Goal: Navigation & Orientation: Go to known website

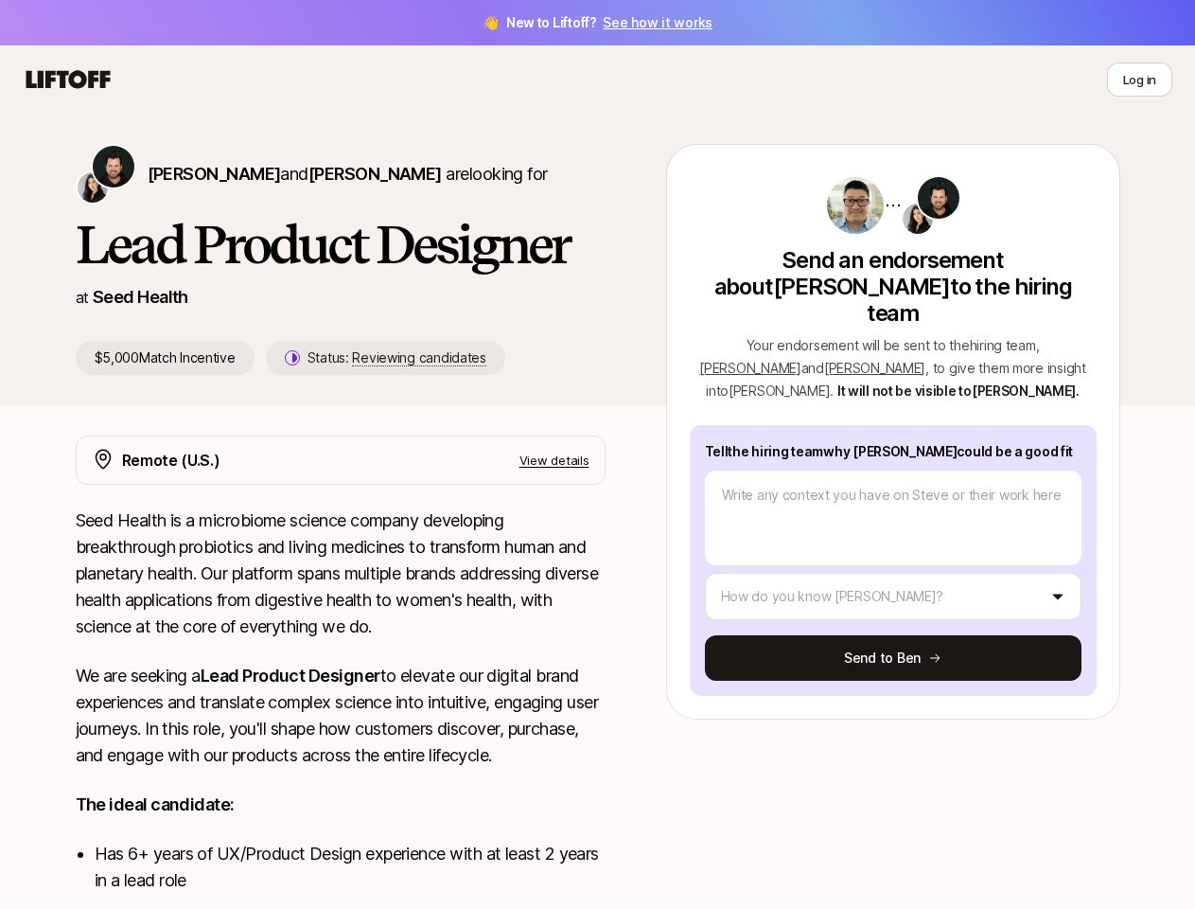
click at [68, 79] on icon at bounding box center [68, 79] width 91 height 26
click at [1139, 79] on button "Log in" at bounding box center [1139, 79] width 65 height 34
type textarea "x"
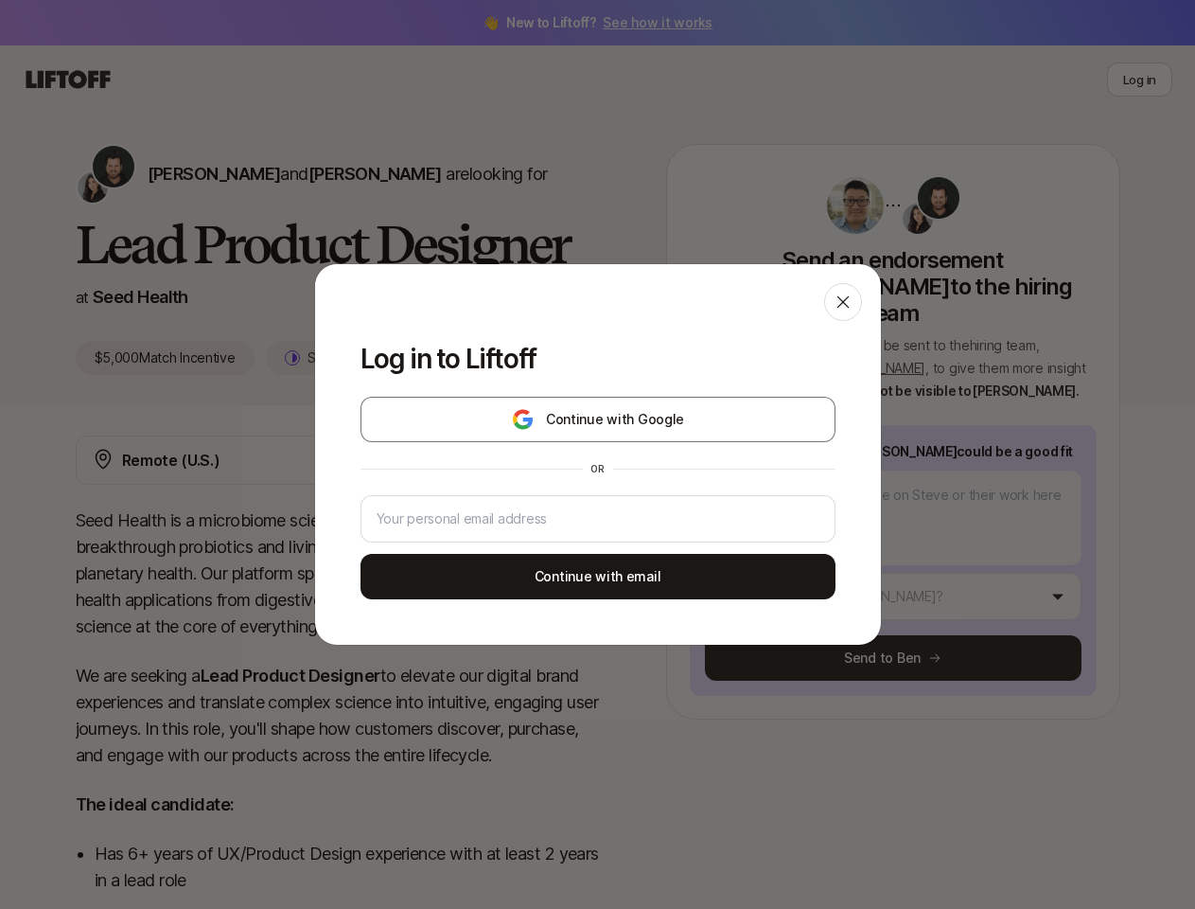
click at [289, 173] on div "Log in to Liftoff Continue with Google or Continue with email" at bounding box center [597, 454] width 1195 height 909
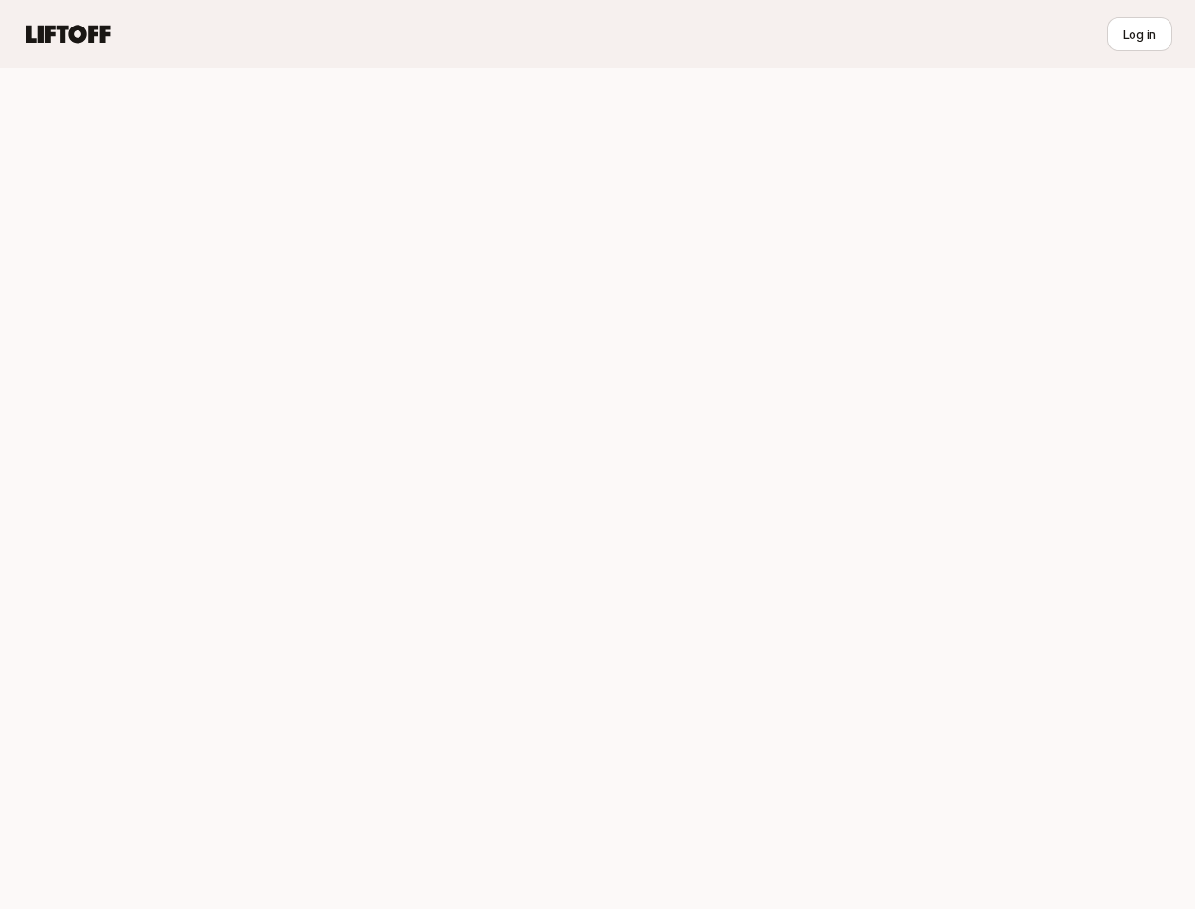
click at [1052, 318] on div at bounding box center [597, 488] width 1195 height 840
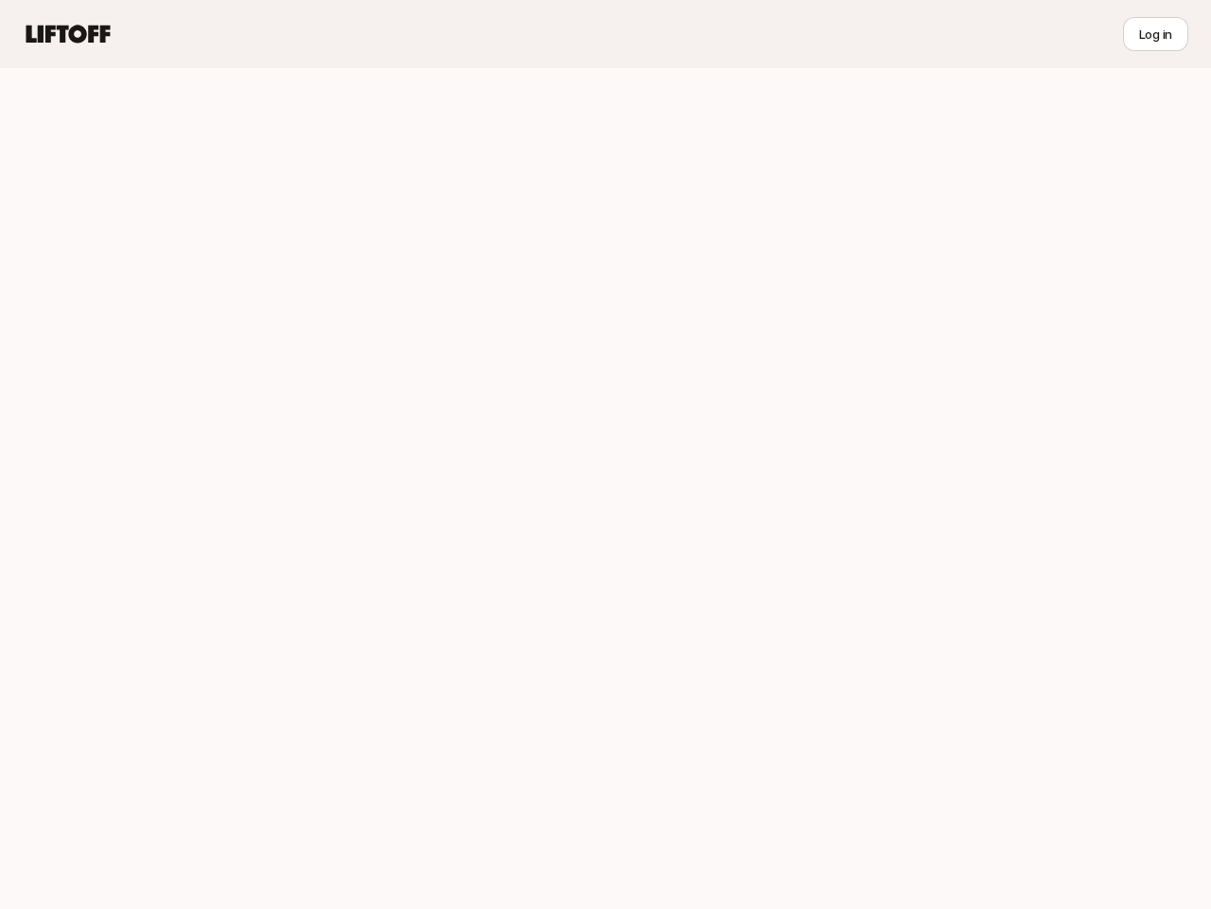
click at [761, 341] on div at bounding box center [605, 488] width 1211 height 840
click at [916, 570] on div at bounding box center [605, 488] width 1211 height 840
click at [916, 631] on div at bounding box center [605, 488] width 1211 height 840
click at [577, 460] on div at bounding box center [605, 488] width 1211 height 840
